Goal: Task Accomplishment & Management: Manage account settings

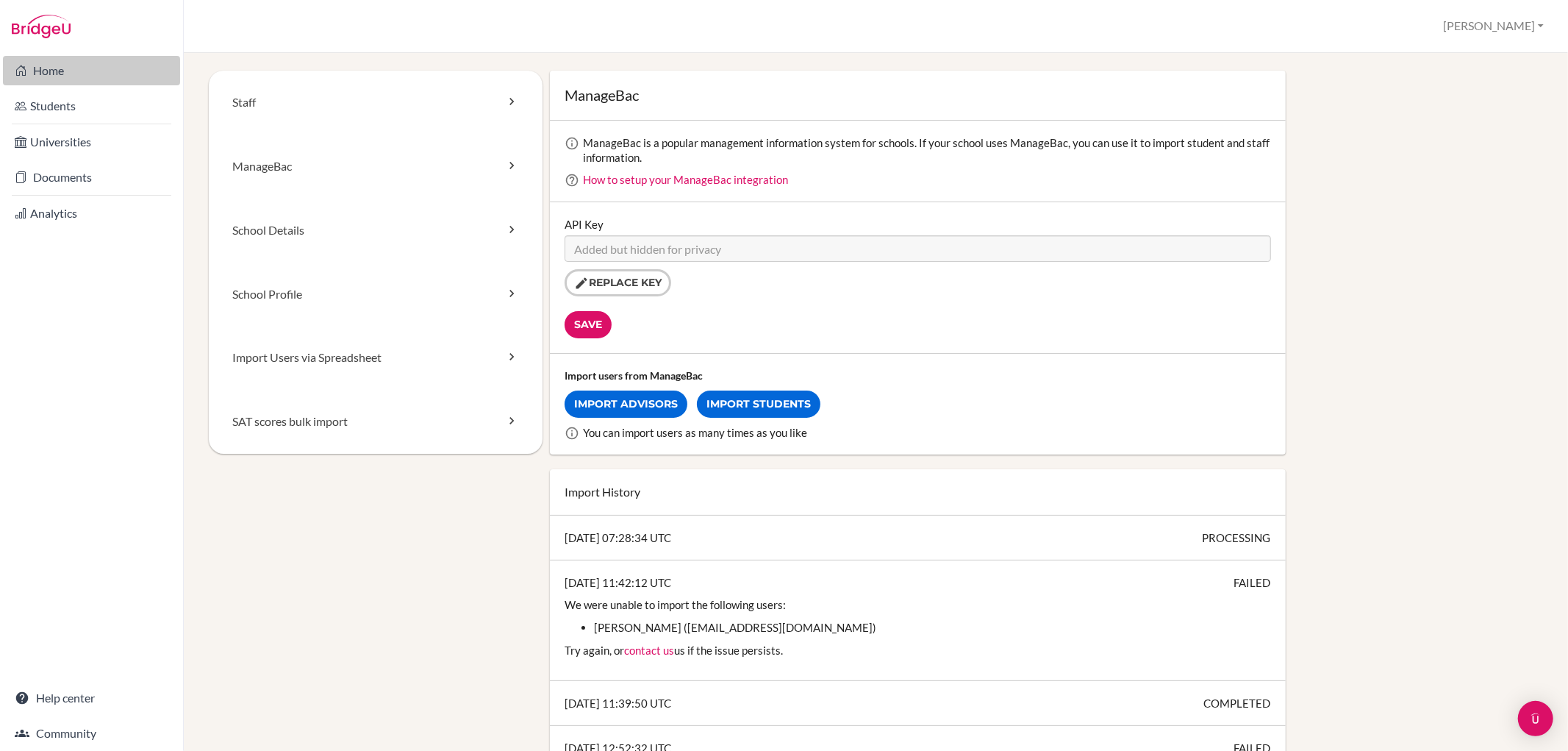
click at [26, 78] on link "Home" at bounding box center [91, 71] width 177 height 29
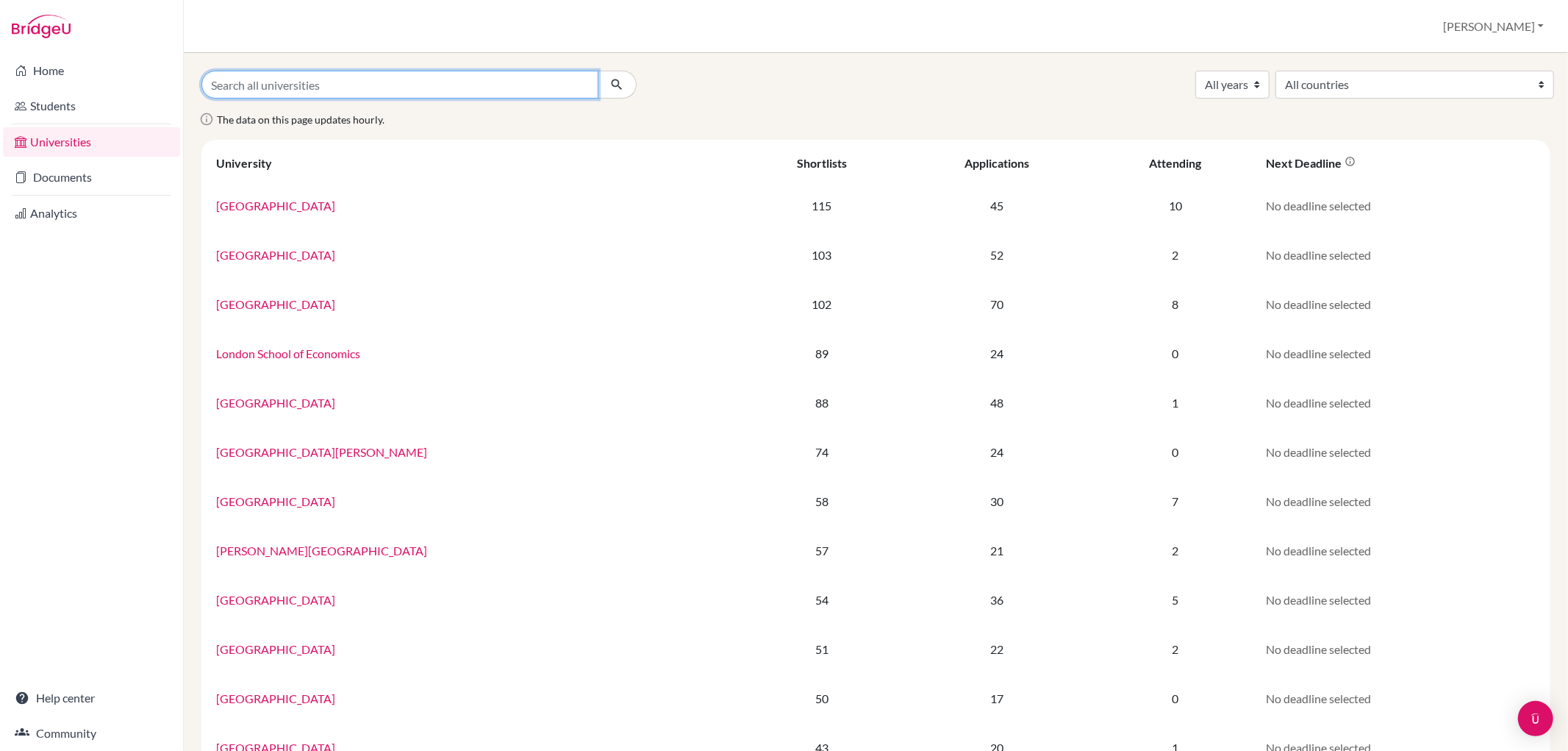
click at [333, 84] on input "Search all universities" at bounding box center [400, 84] width 397 height 28
type input "Korea"
click at [1529, 23] on button "[PERSON_NAME]" at bounding box center [1493, 26] width 114 height 28
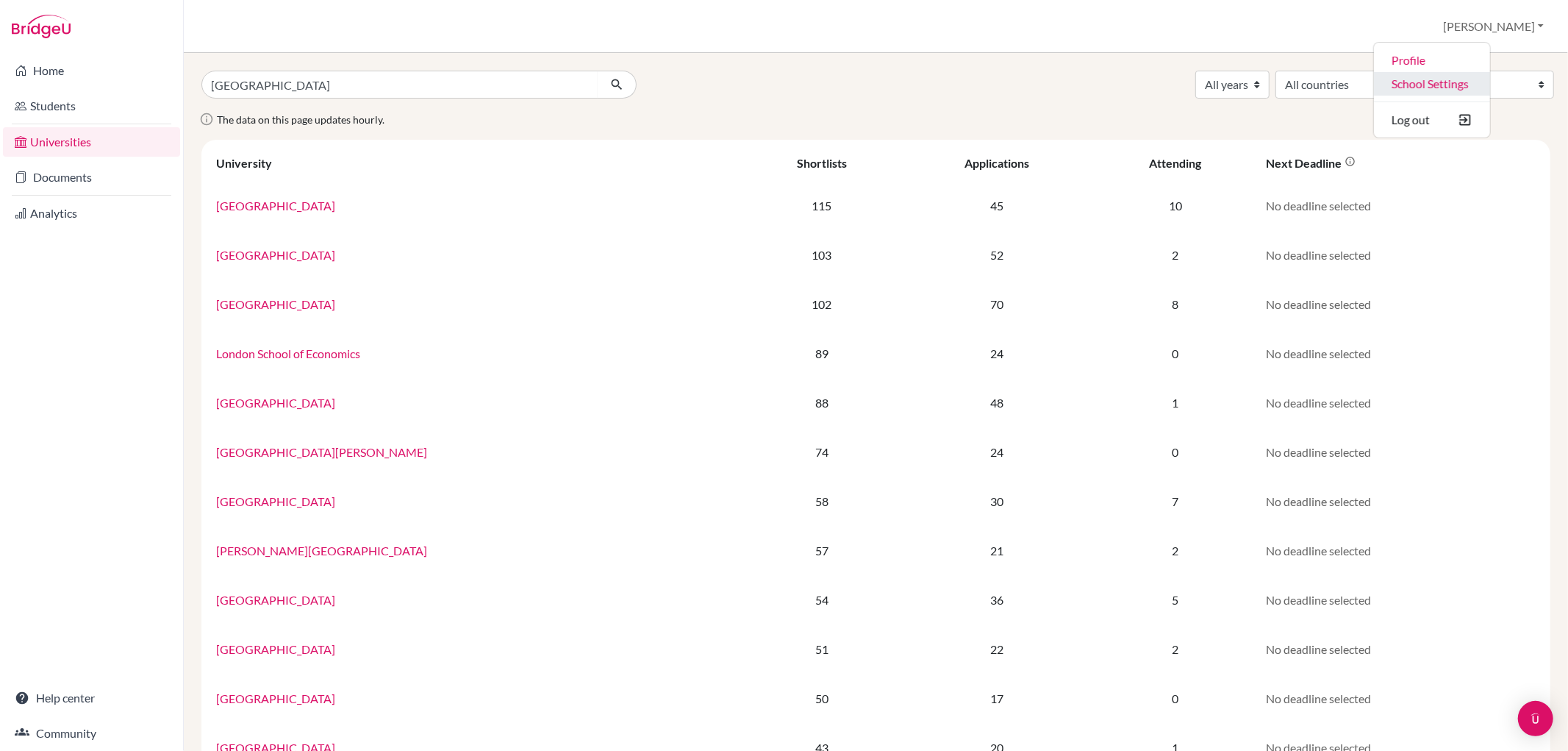
click at [1491, 81] on link "School Settings" at bounding box center [1432, 84] width 116 height 23
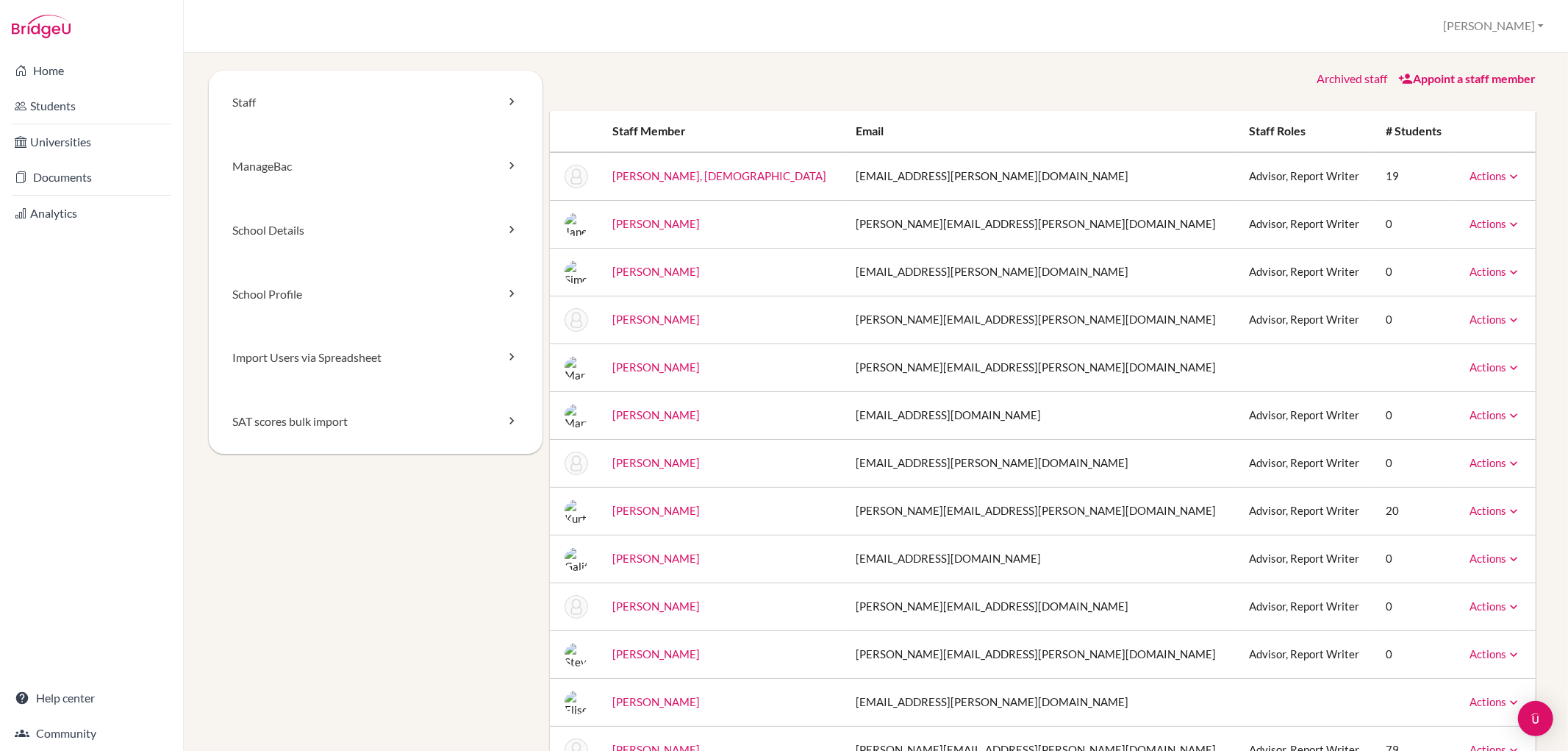
click at [49, 686] on link "Help center" at bounding box center [91, 698] width 177 height 29
click at [42, 80] on link "Home" at bounding box center [91, 71] width 177 height 29
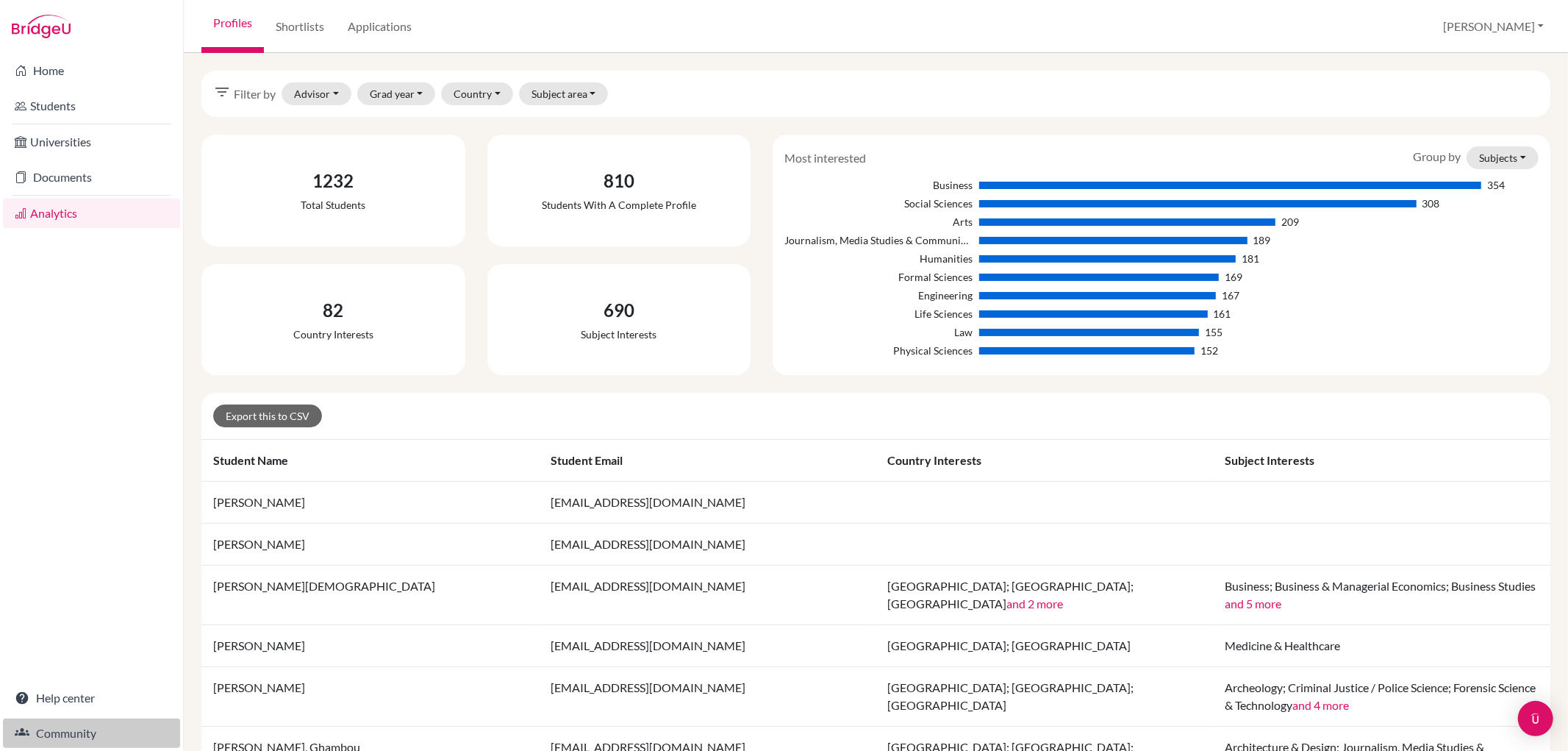
click at [64, 730] on link "Community" at bounding box center [91, 733] width 177 height 29
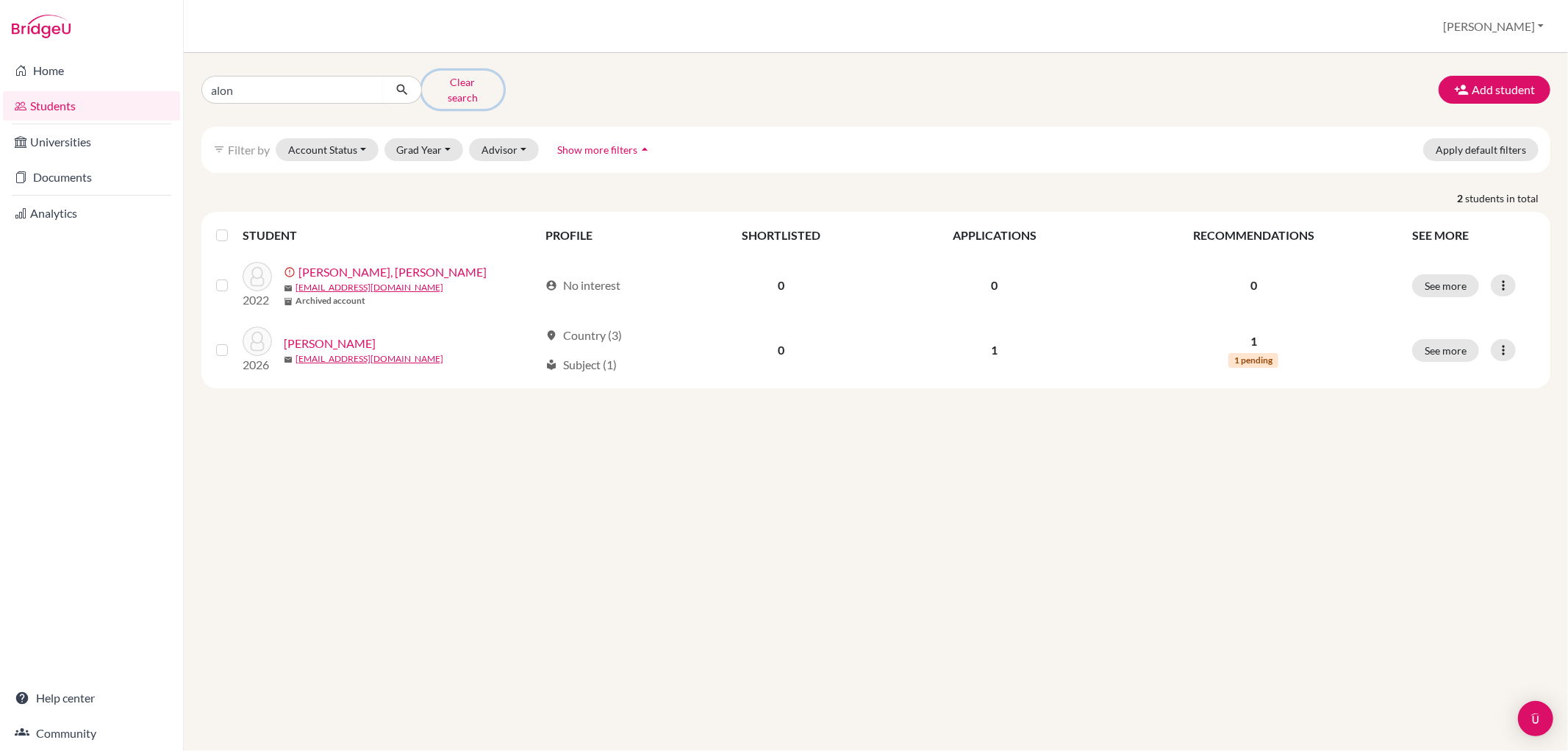
click at [465, 78] on button "Clear search" at bounding box center [462, 89] width 81 height 38
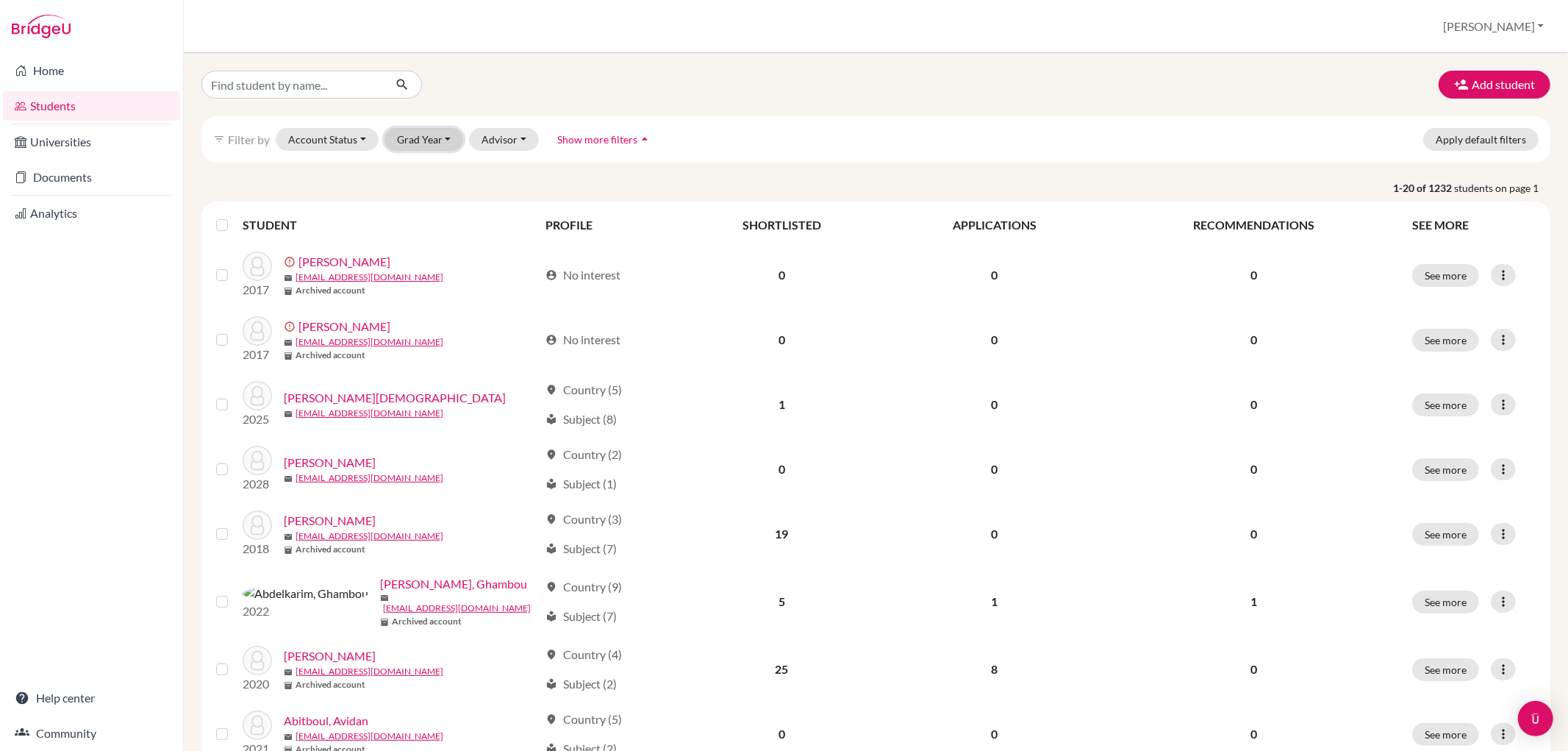
click at [446, 143] on button "Grad Year" at bounding box center [424, 139] width 80 height 22
click at [415, 326] on span "2026" at bounding box center [416, 335] width 26 height 18
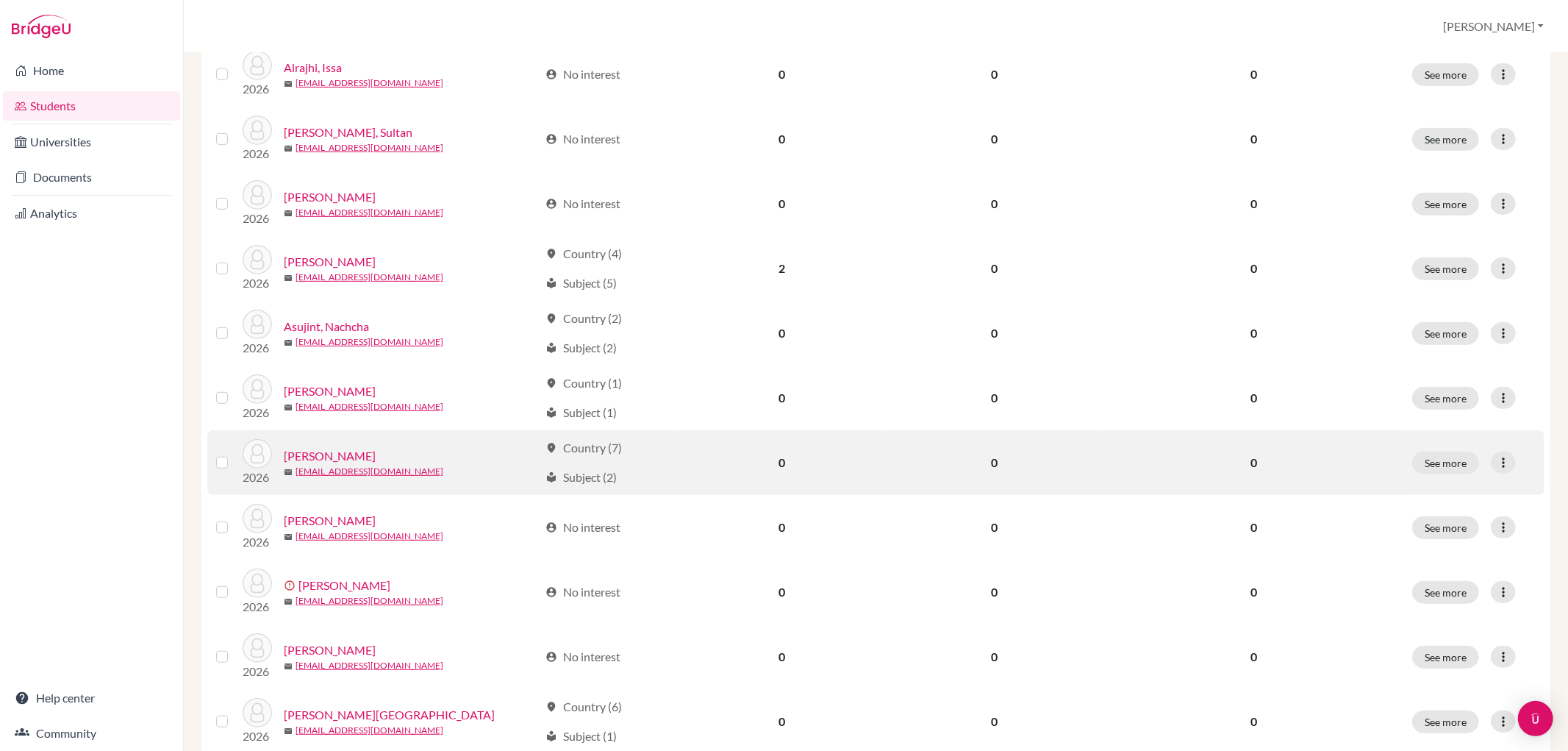
scroll to position [932, 0]
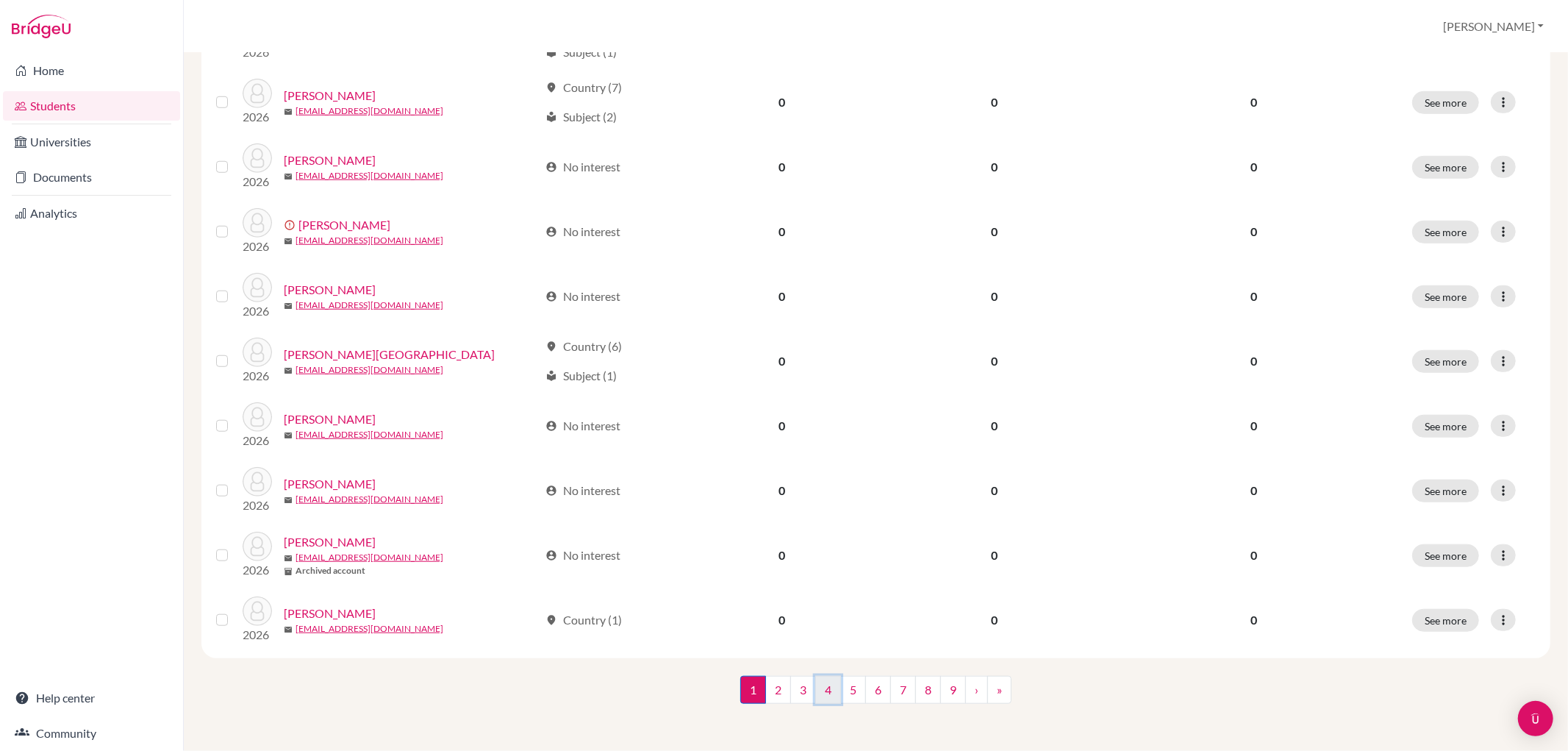
click at [818, 685] on link "4" at bounding box center [828, 690] width 26 height 28
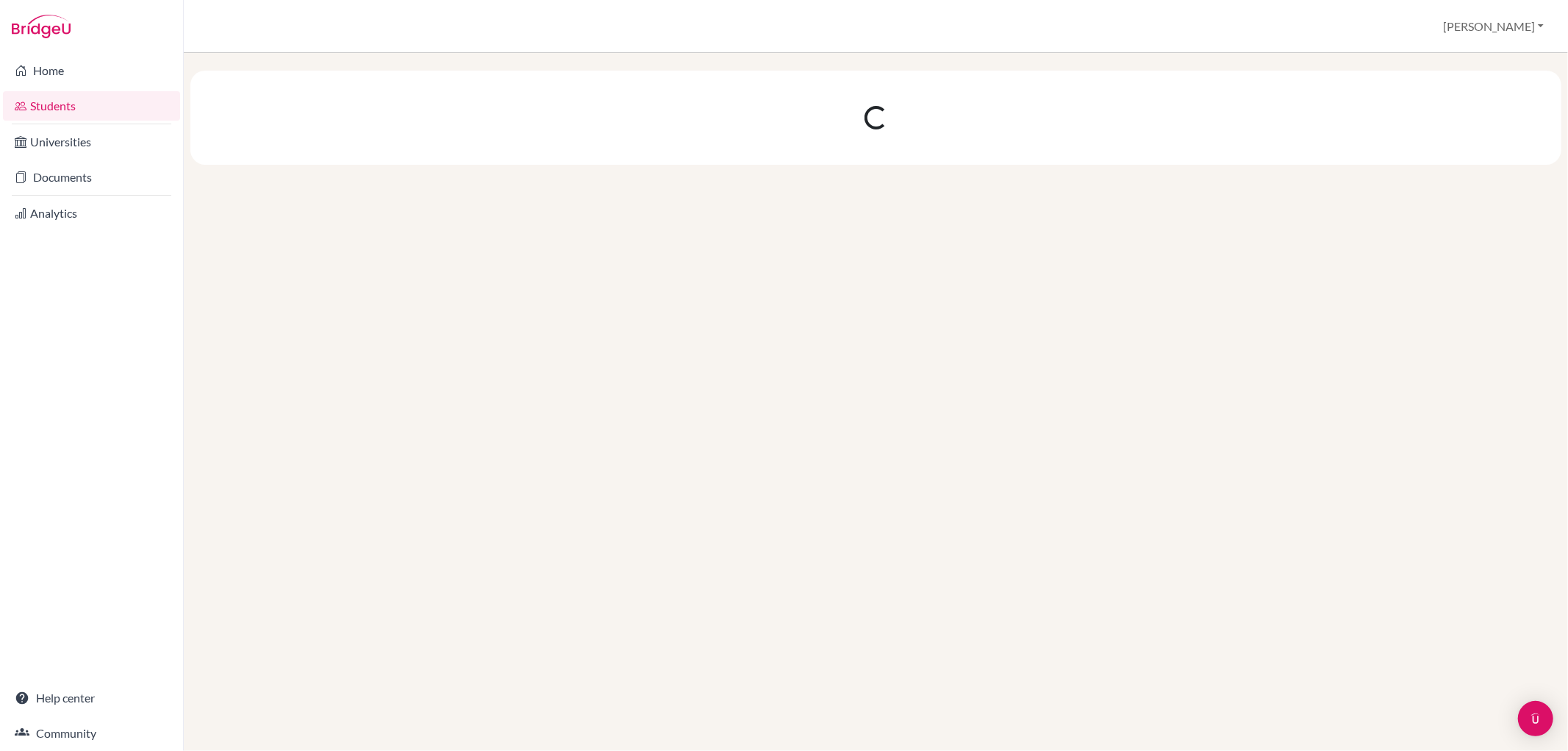
scroll to position [0, 0]
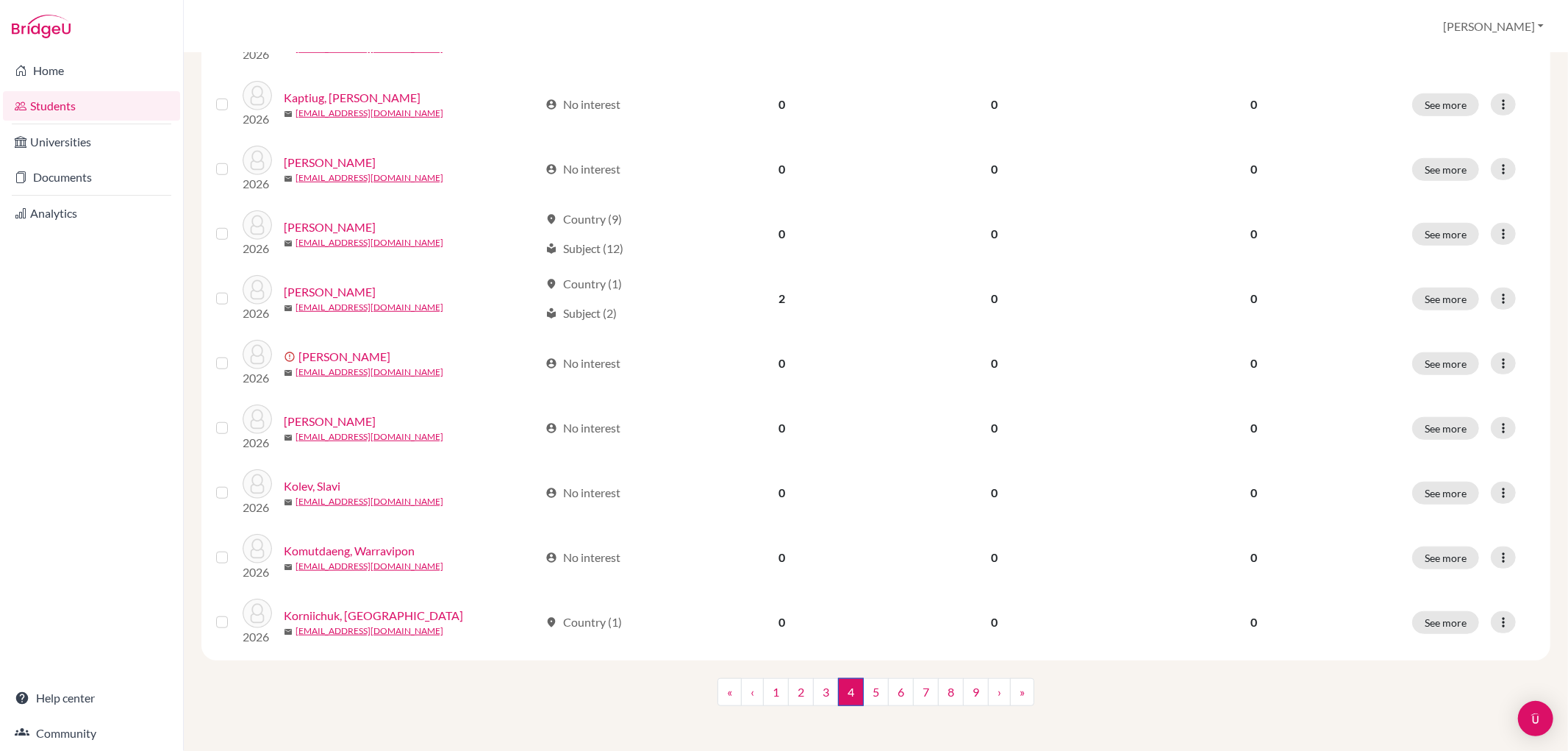
scroll to position [932, 0]
click at [872, 687] on link "5" at bounding box center [875, 690] width 26 height 28
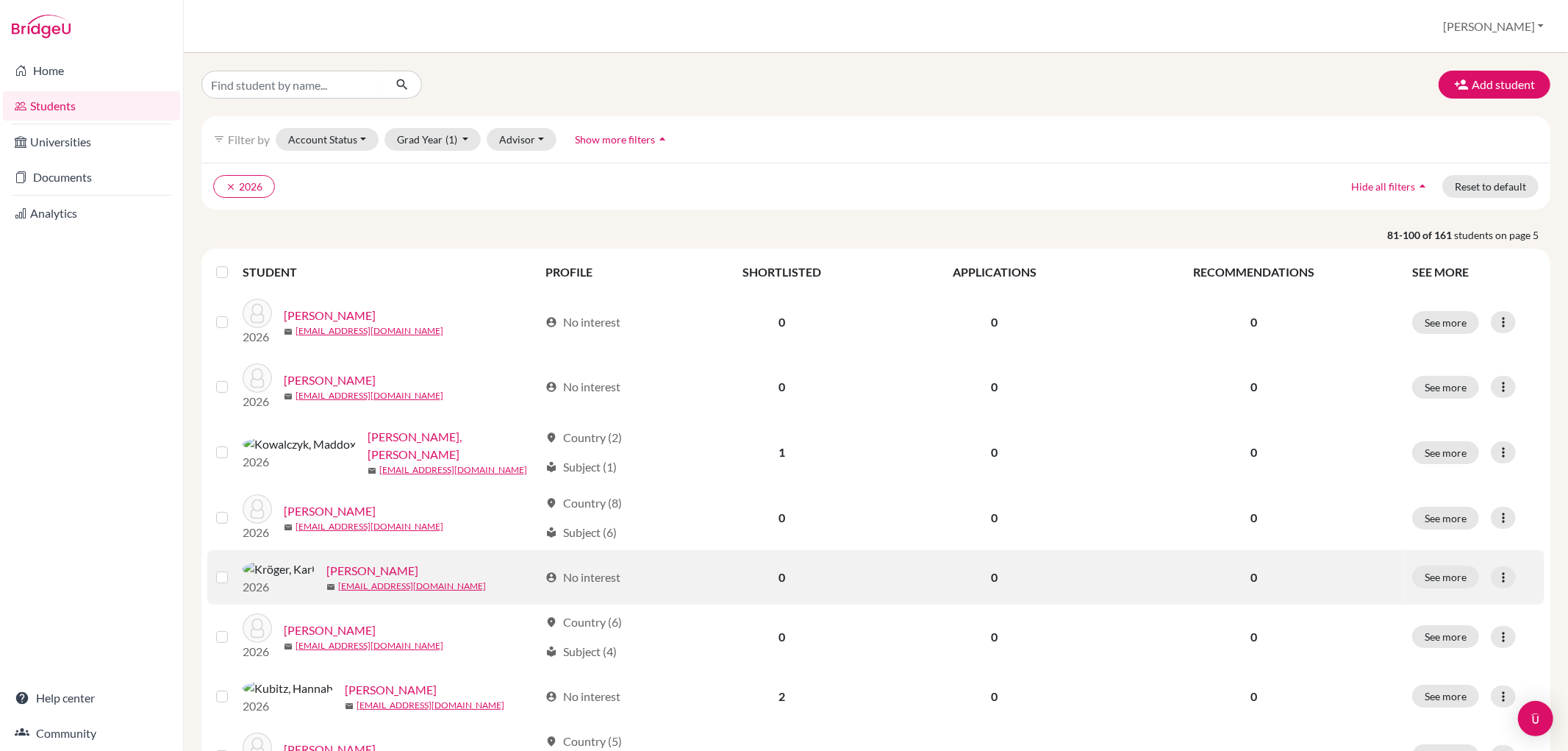
click at [326, 570] on link "Kröger, Karl" at bounding box center [372, 570] width 92 height 18
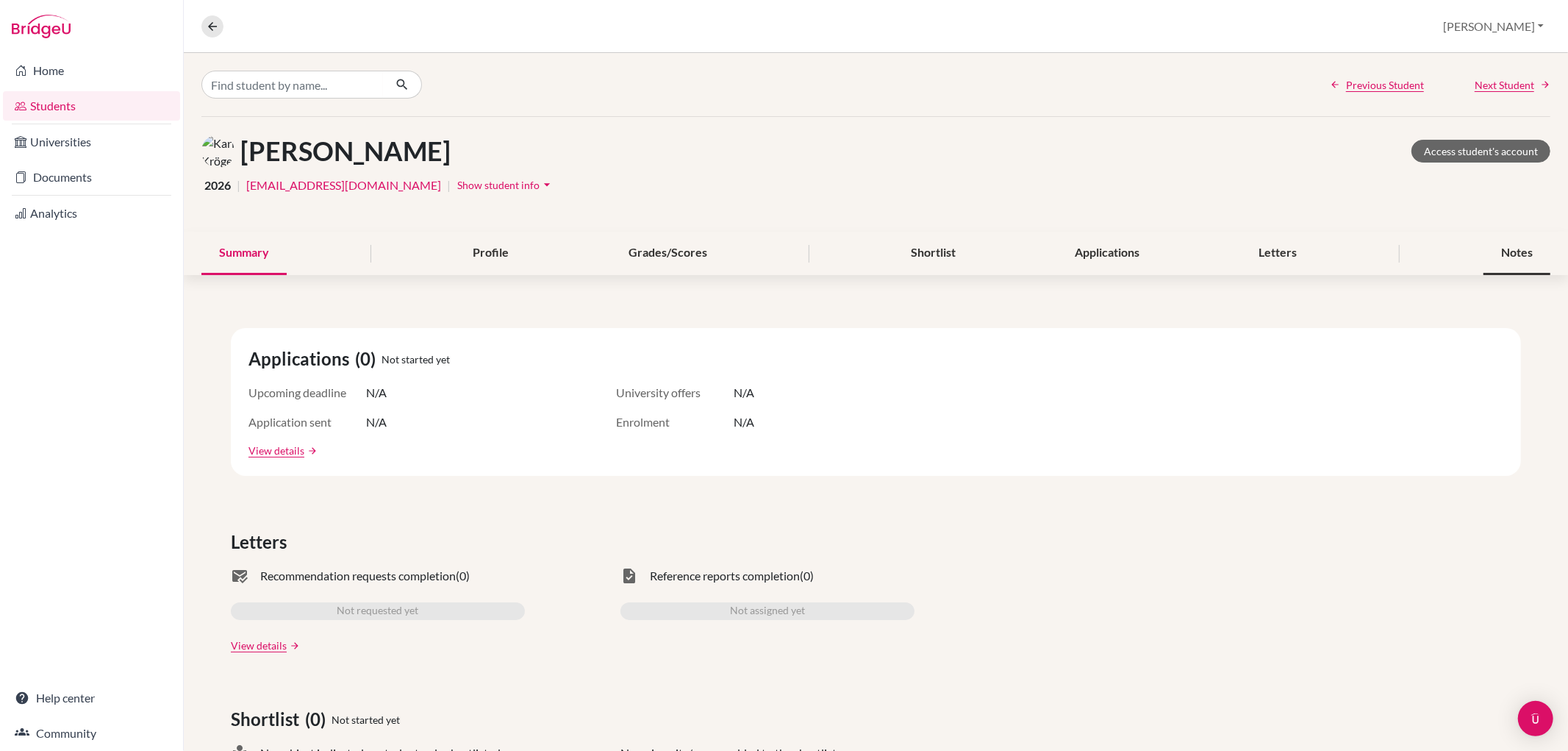
click at [1516, 255] on div "Notes" at bounding box center [1517, 253] width 67 height 43
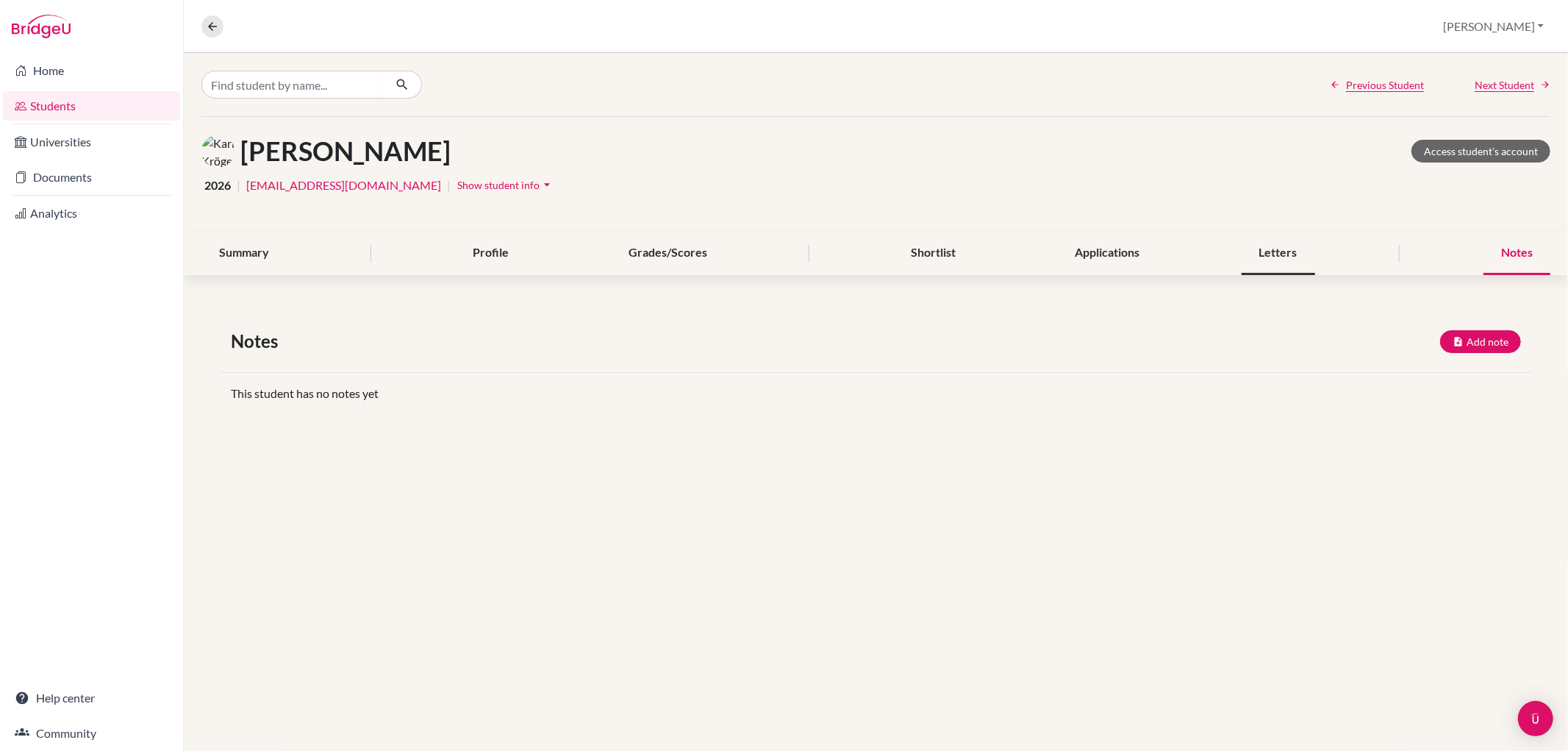
click at [1290, 243] on div "Letters" at bounding box center [1278, 253] width 74 height 43
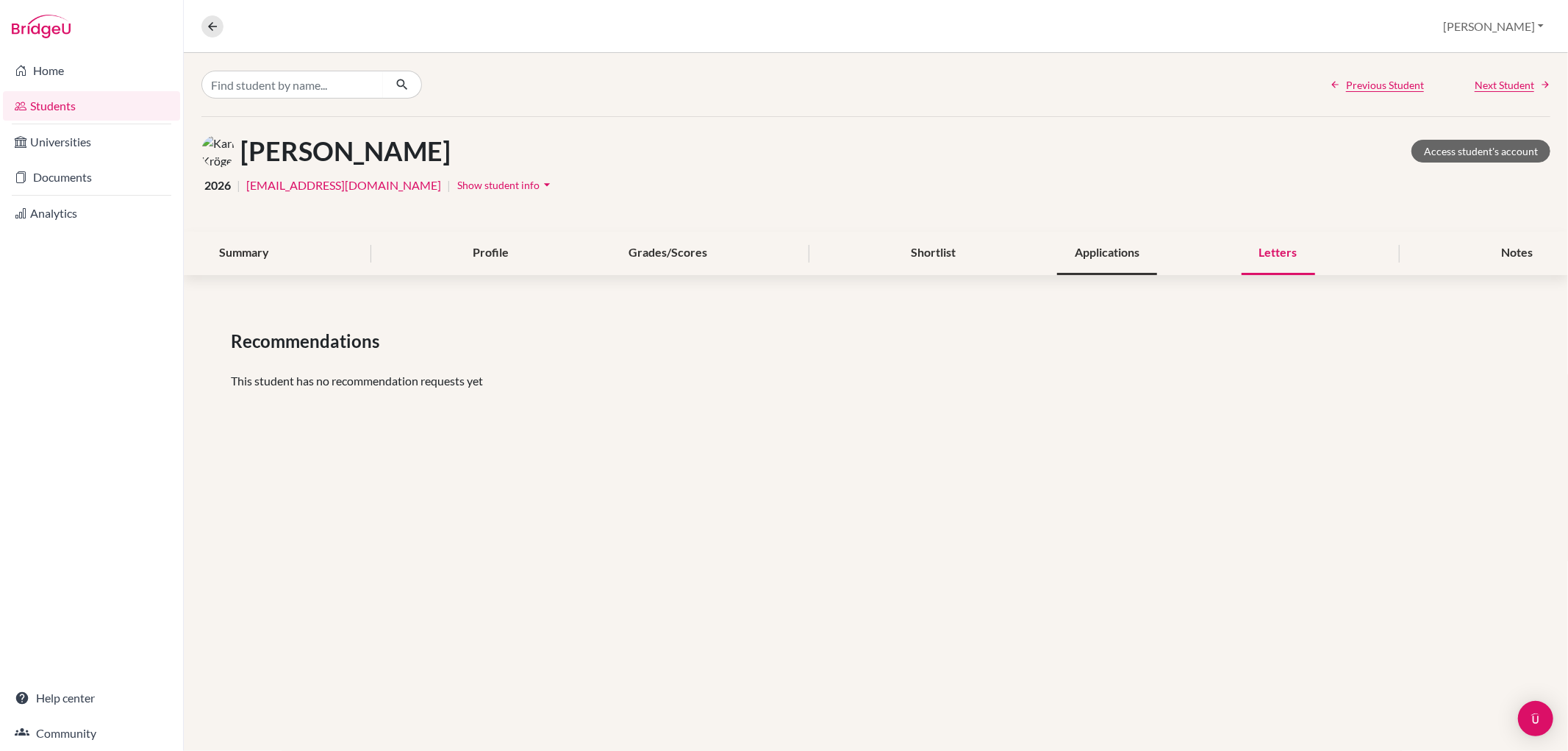
click at [1120, 243] on div "Applications" at bounding box center [1107, 253] width 100 height 43
click at [868, 245] on div "Summary Profile Grades/Scores Shortlist Applications Letters Notes" at bounding box center [876, 253] width 1350 height 43
click at [942, 259] on div "Shortlist" at bounding box center [933, 253] width 80 height 43
click at [455, 244] on div "Summary Profile Grades/Scores Shortlist Applications Letters Notes" at bounding box center [876, 253] width 1350 height 43
click at [482, 247] on div "Profile" at bounding box center [490, 253] width 71 height 43
